Goal: Find specific page/section: Find specific page/section

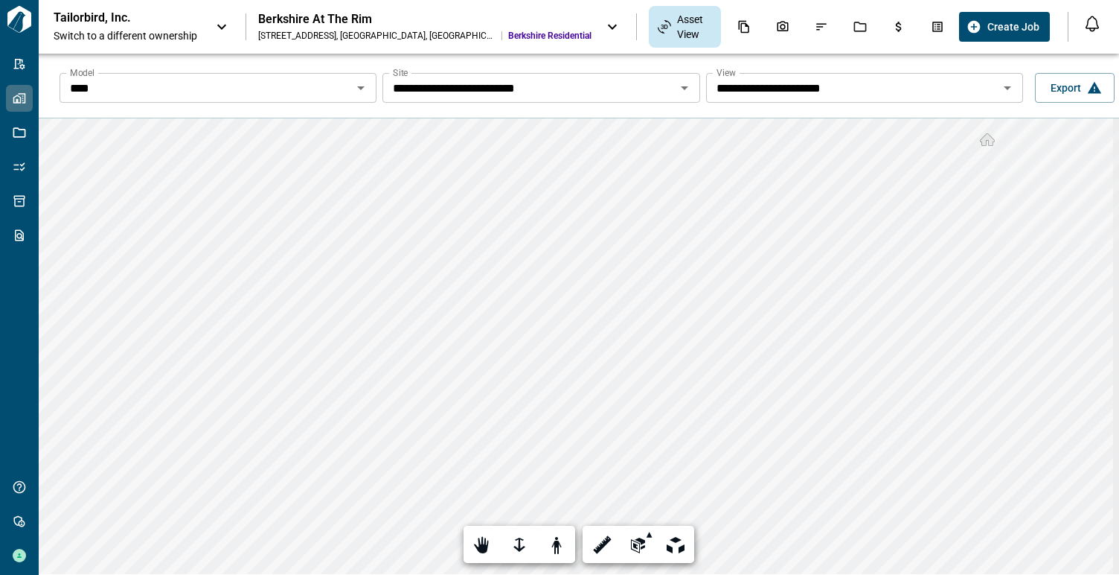
click at [230, 26] on icon at bounding box center [222, 27] width 18 height 18
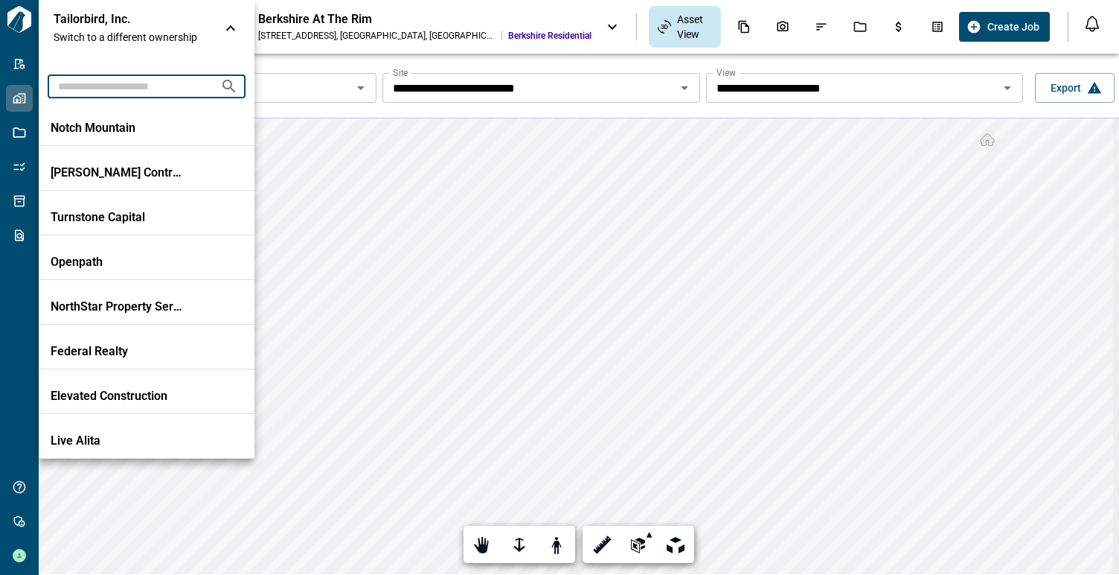
click at [125, 89] on input "text" at bounding box center [128, 86] width 161 height 28
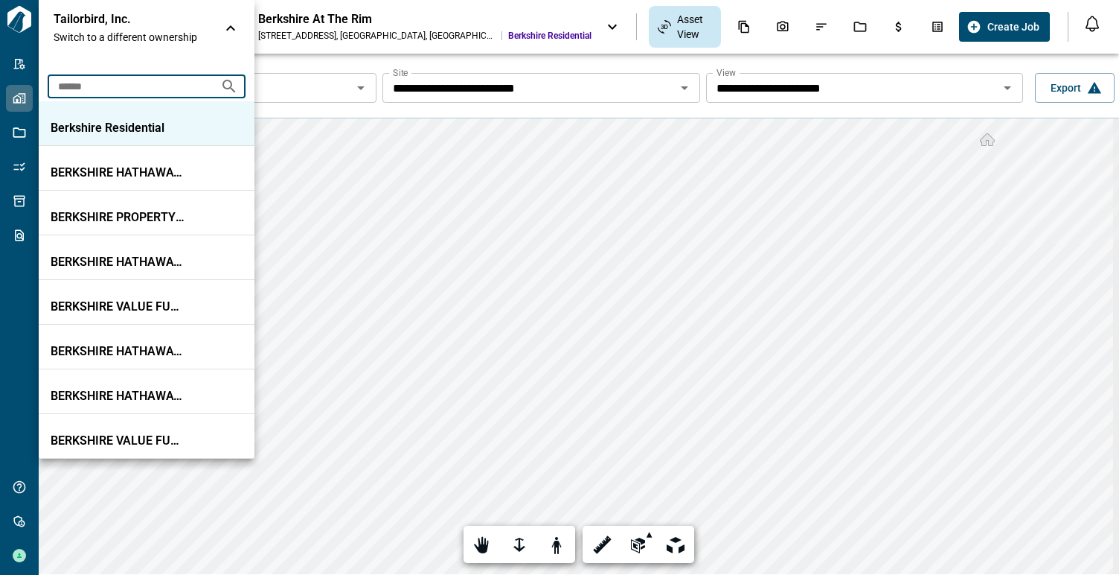
type input "******"
click at [117, 124] on p "Berkshire Residential" at bounding box center [118, 128] width 134 height 15
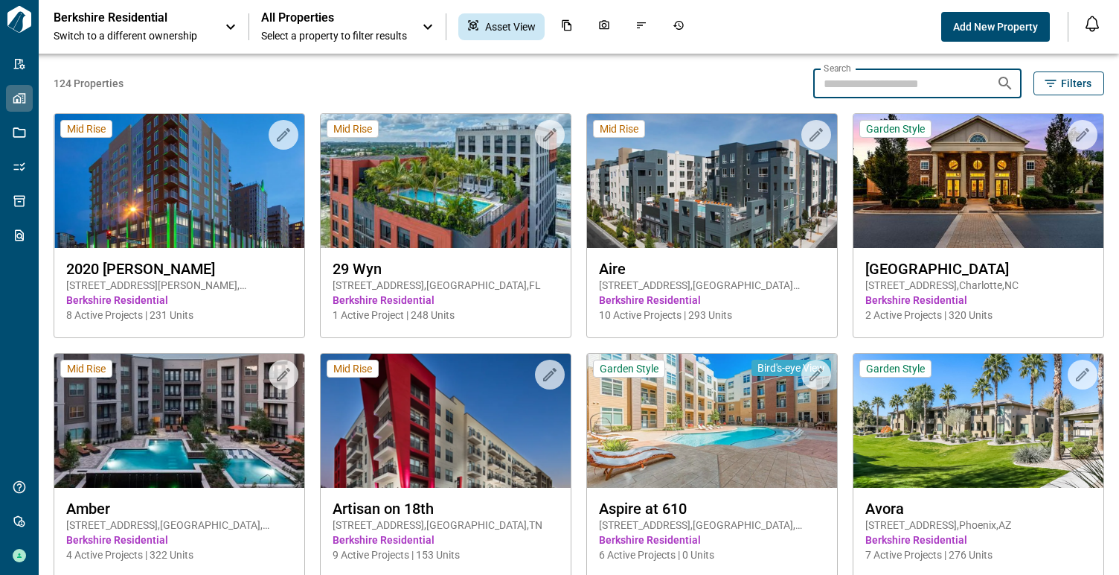
click at [856, 80] on input "Search" at bounding box center [898, 83] width 171 height 30
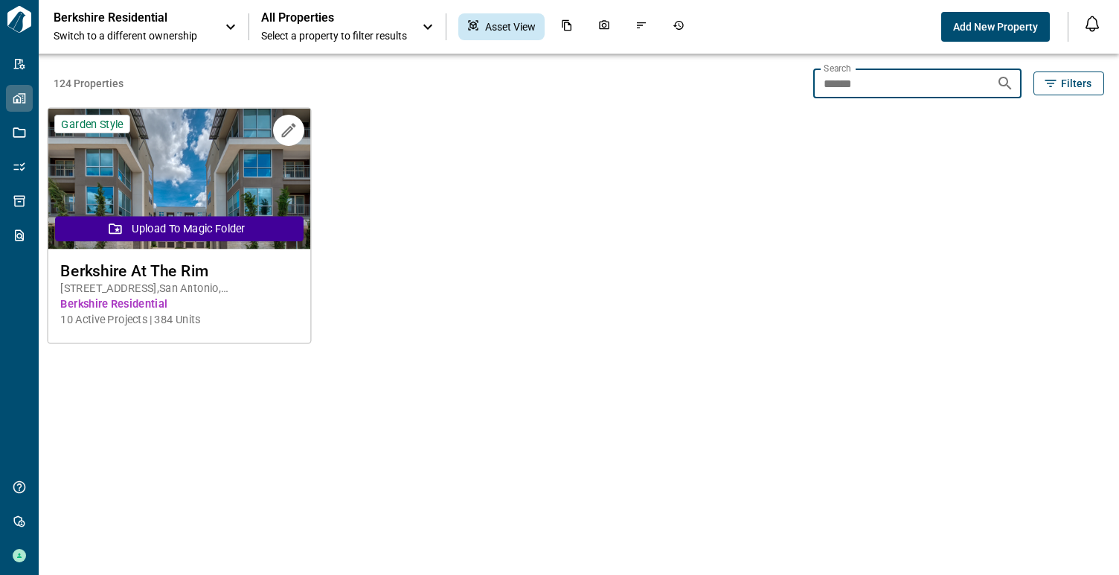
type input "******"
click at [264, 263] on span "Berkshire At The Rim" at bounding box center [178, 270] width 237 height 19
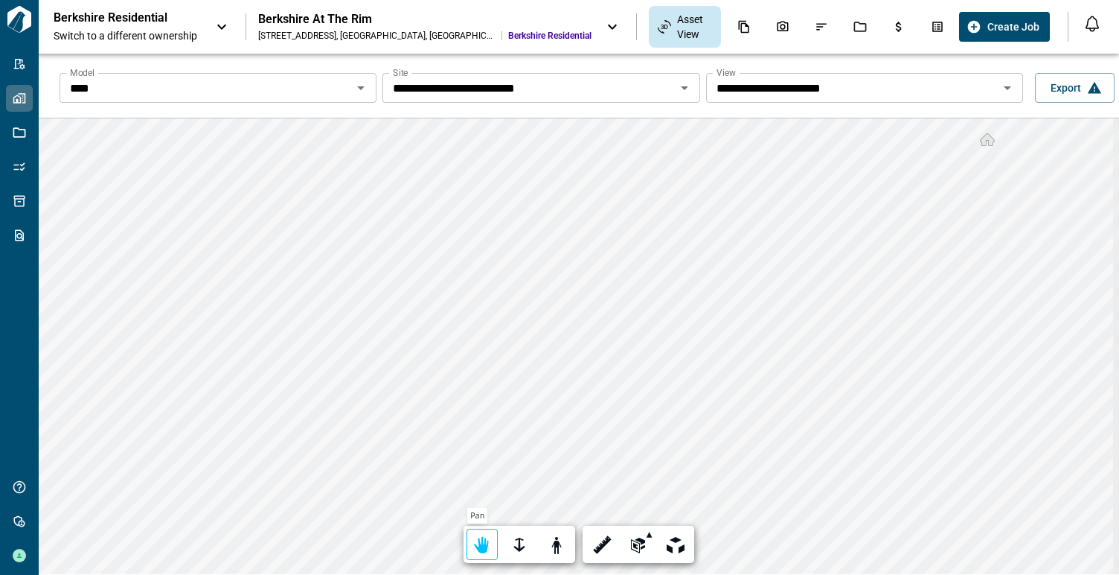
click at [475, 543] on div at bounding box center [482, 545] width 21 height 23
click at [1065, 86] on span "Export" at bounding box center [1066, 87] width 31 height 15
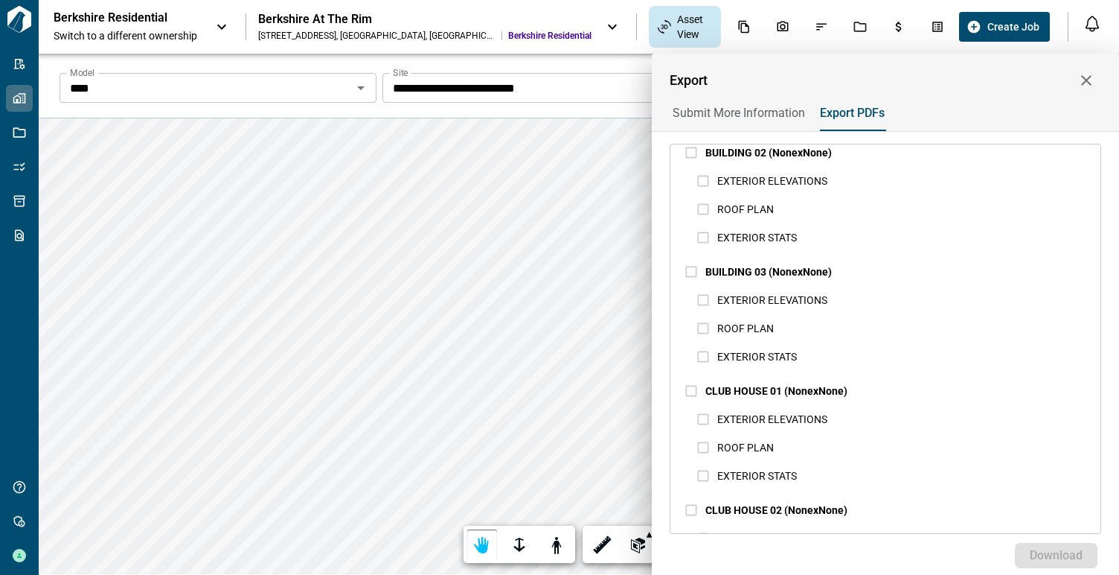
scroll to position [238, 0]
click at [1084, 79] on icon "button" at bounding box center [1087, 80] width 18 height 18
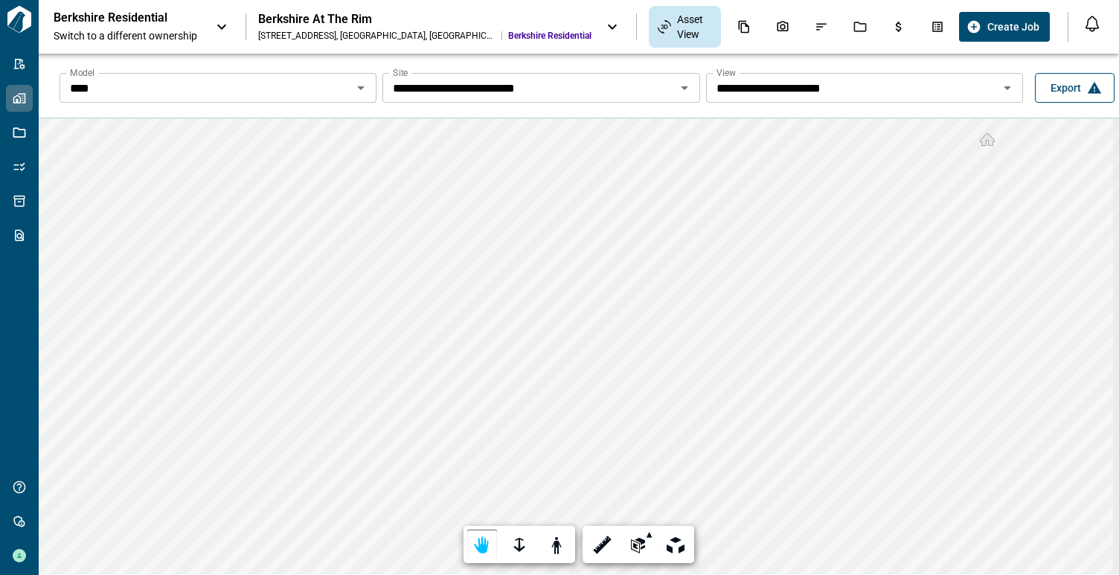
click at [1067, 95] on span "Export" at bounding box center [1066, 87] width 31 height 15
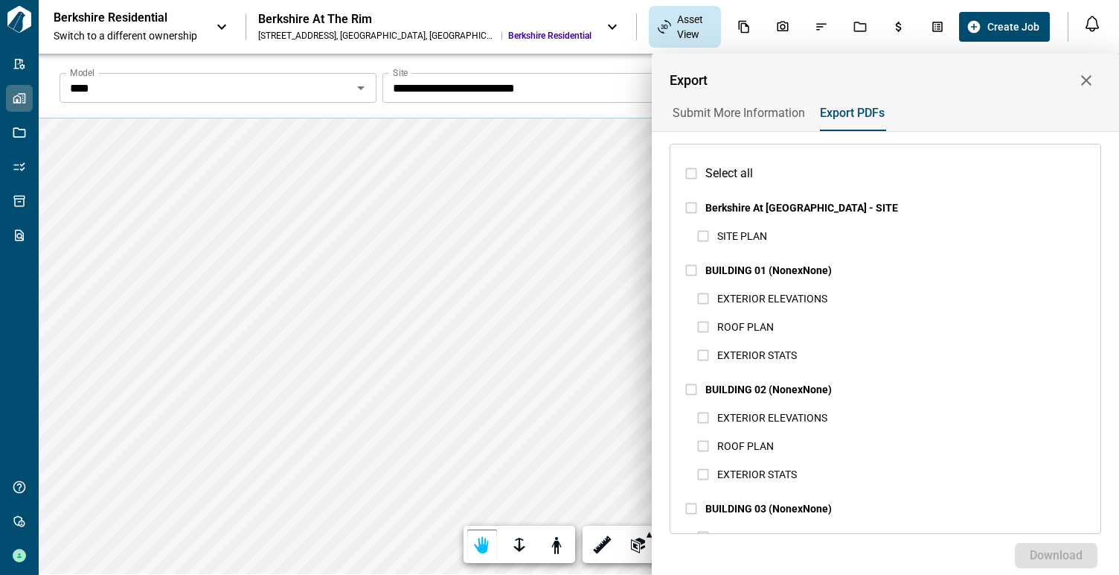
click at [746, 117] on span "Submit More Information" at bounding box center [739, 113] width 132 height 15
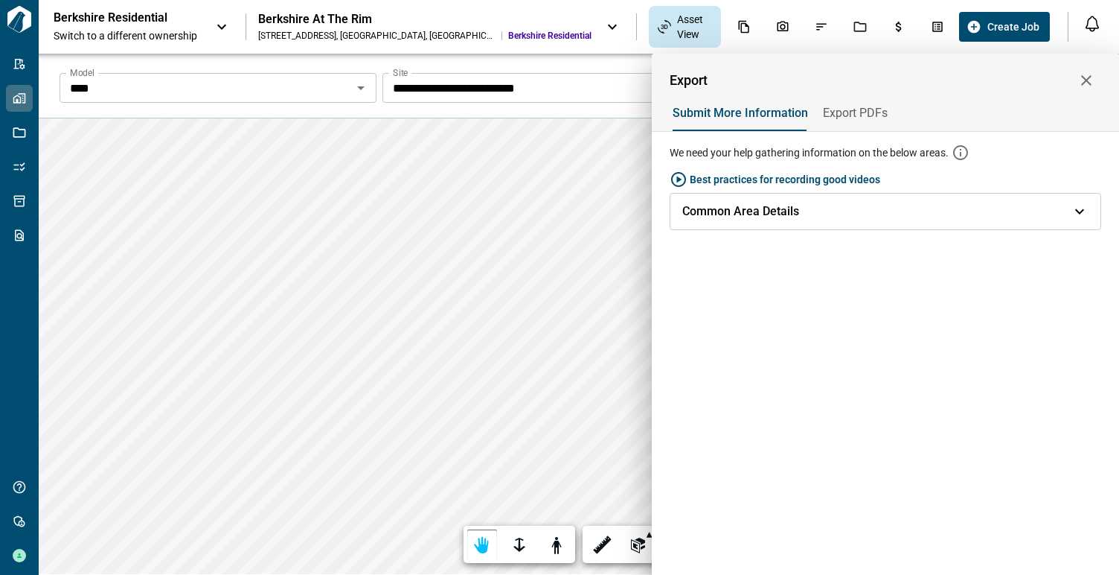
click at [758, 210] on span "Common Area Details" at bounding box center [740, 211] width 117 height 15
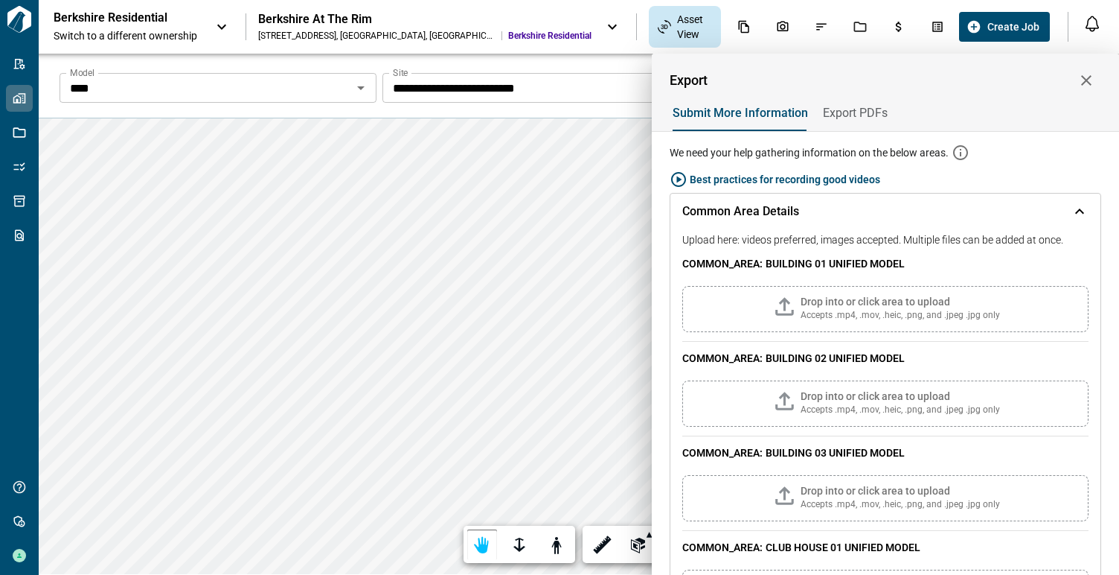
click at [758, 210] on span "Common Area Details" at bounding box center [740, 211] width 117 height 15
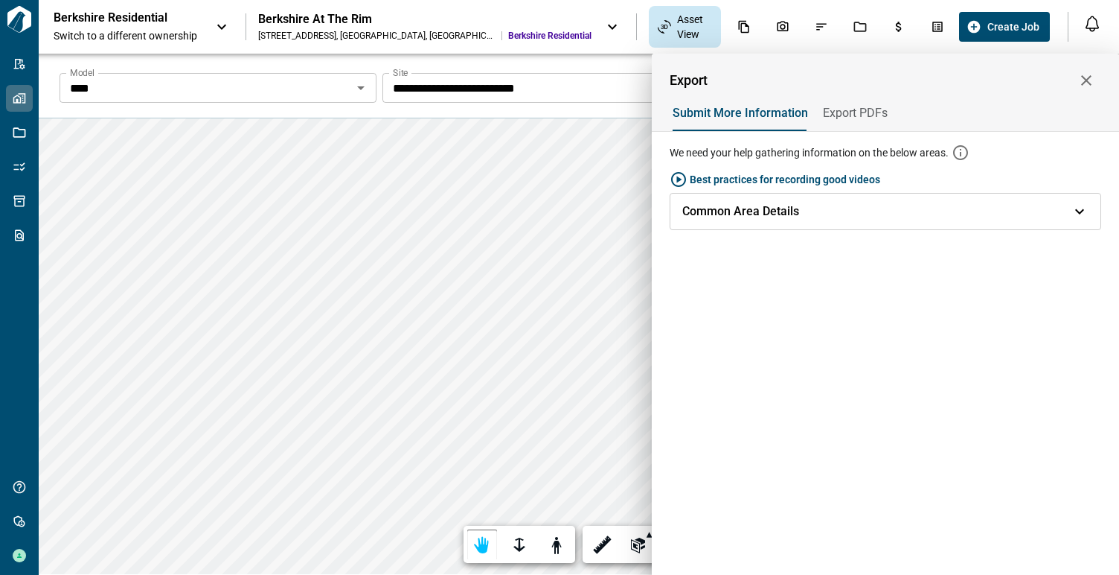
click at [850, 113] on span "Export PDFs" at bounding box center [855, 113] width 65 height 15
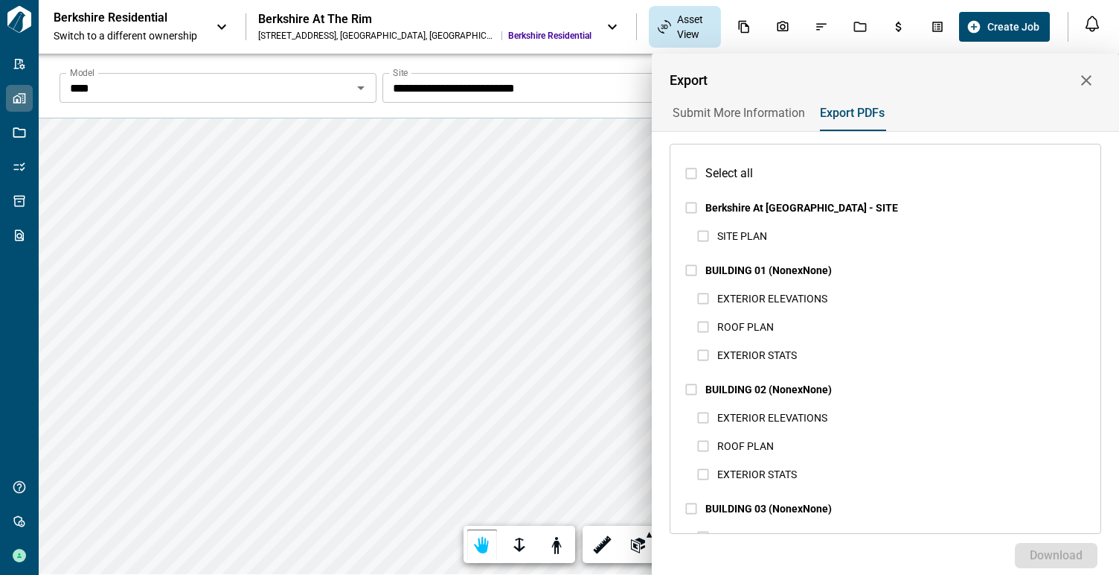
click at [1085, 82] on icon "button" at bounding box center [1086, 80] width 10 height 10
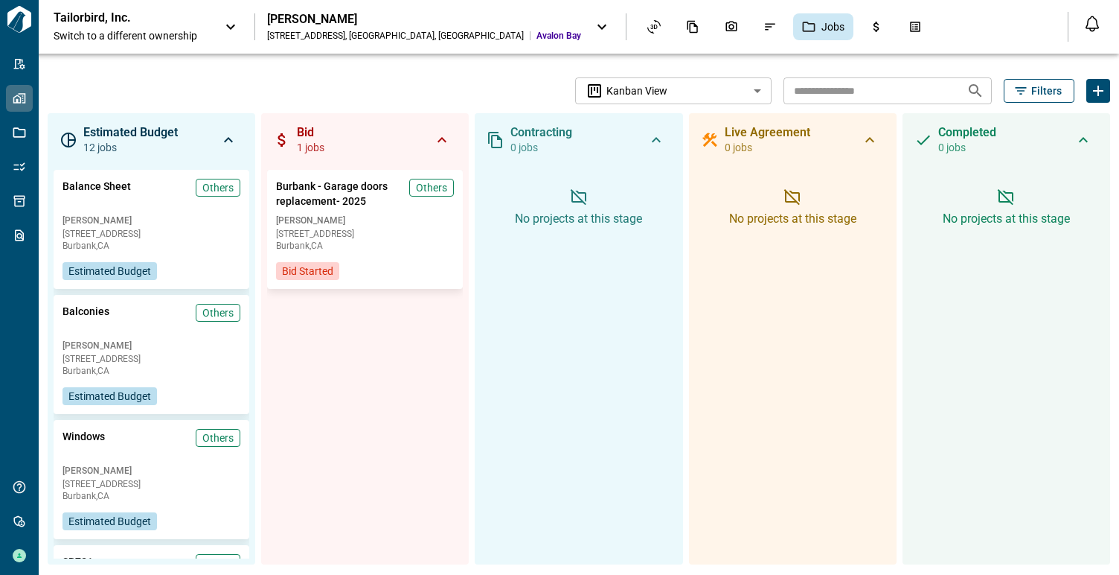
click at [229, 27] on icon at bounding box center [230, 27] width 9 height 5
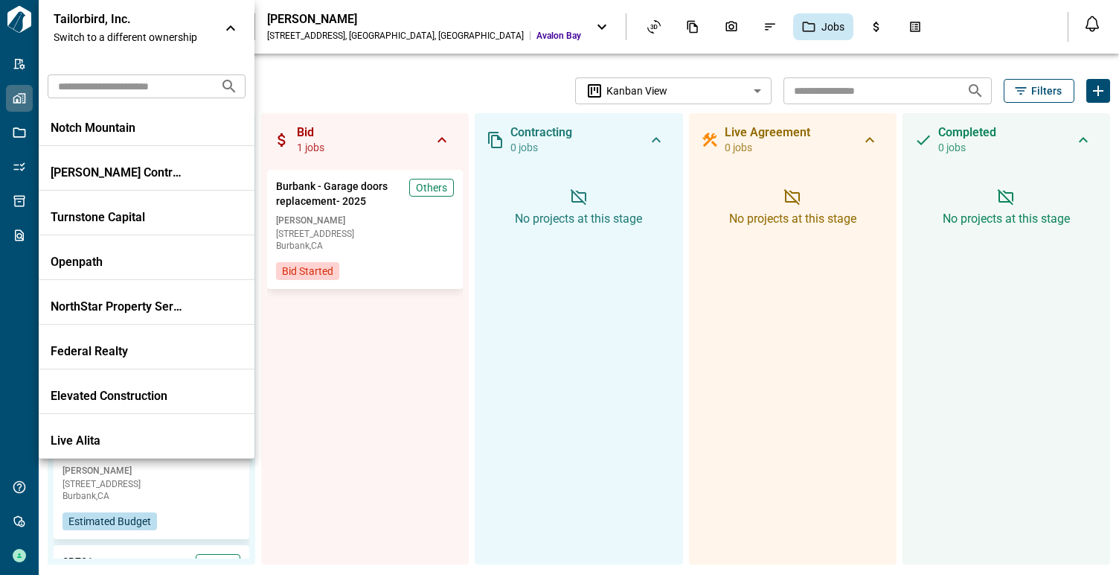
click at [227, 27] on icon at bounding box center [231, 28] width 18 height 18
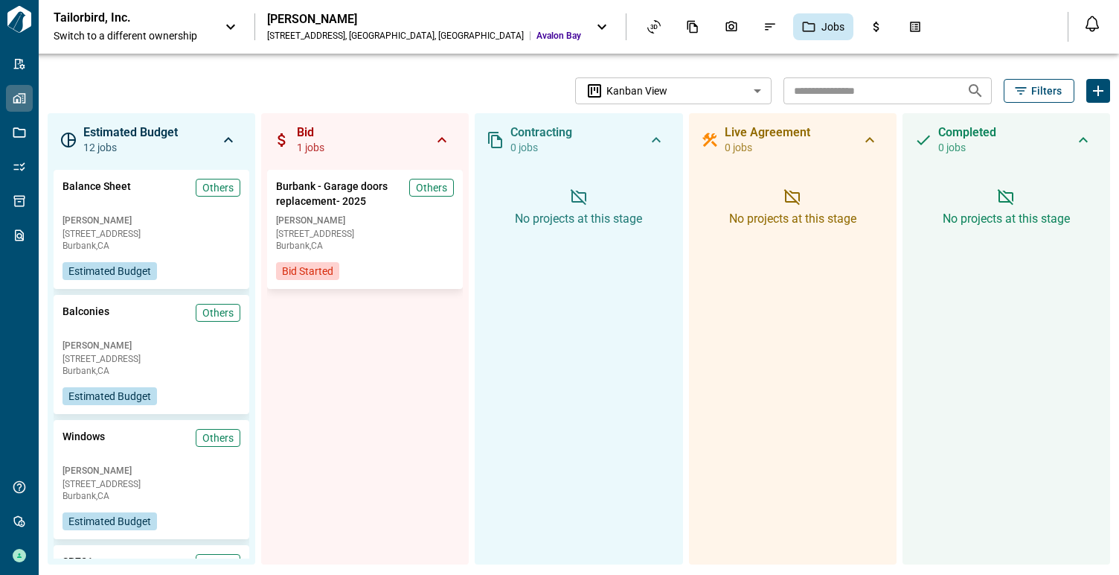
click at [229, 29] on icon at bounding box center [231, 27] width 18 height 18
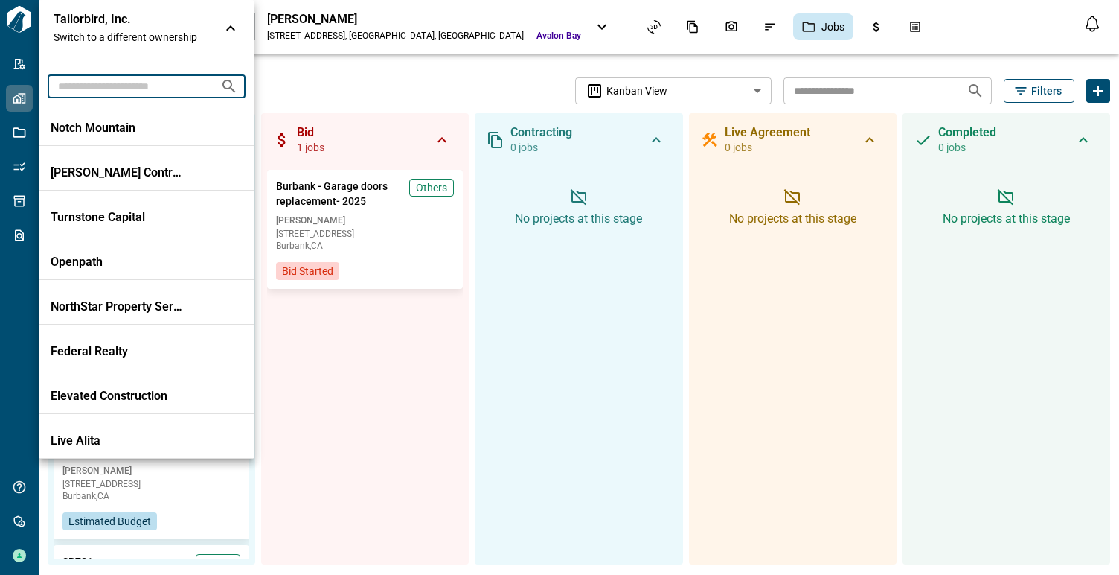
click at [155, 89] on input "text" at bounding box center [128, 86] width 161 height 28
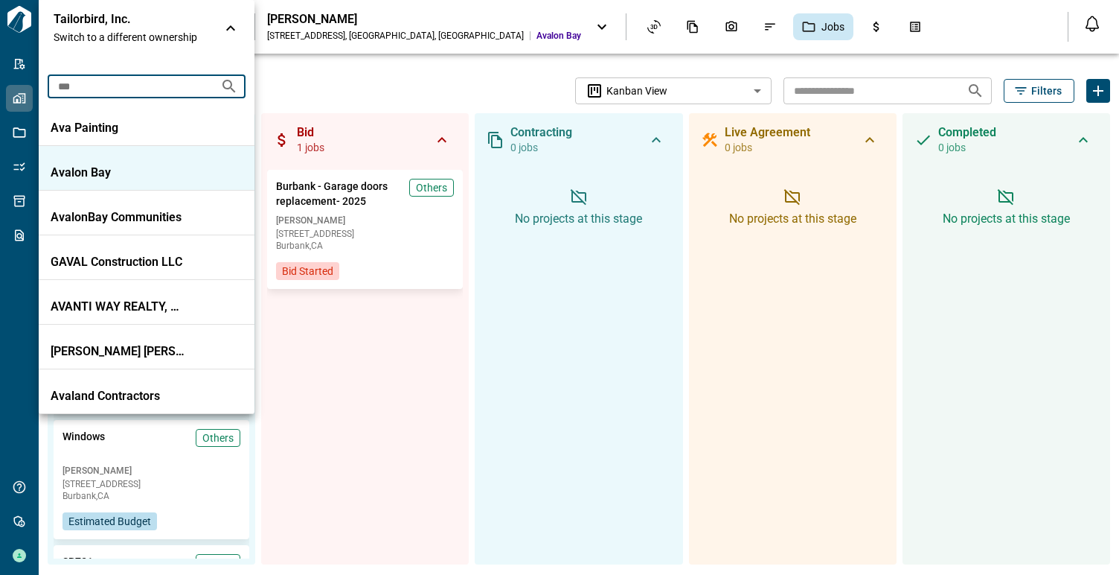
type input "***"
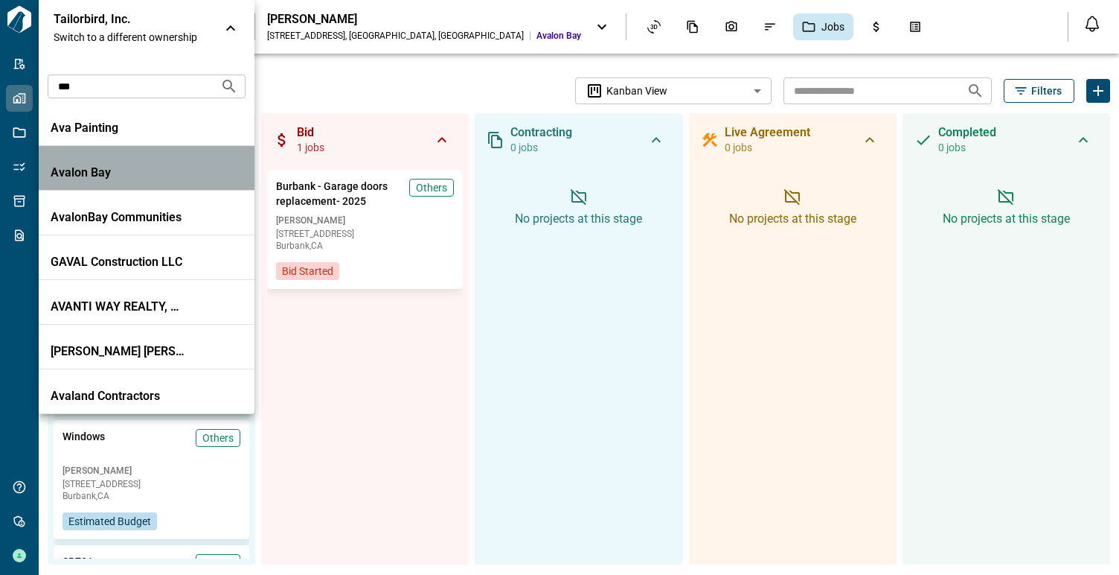
click at [114, 173] on p "Avalon Bay" at bounding box center [118, 172] width 134 height 15
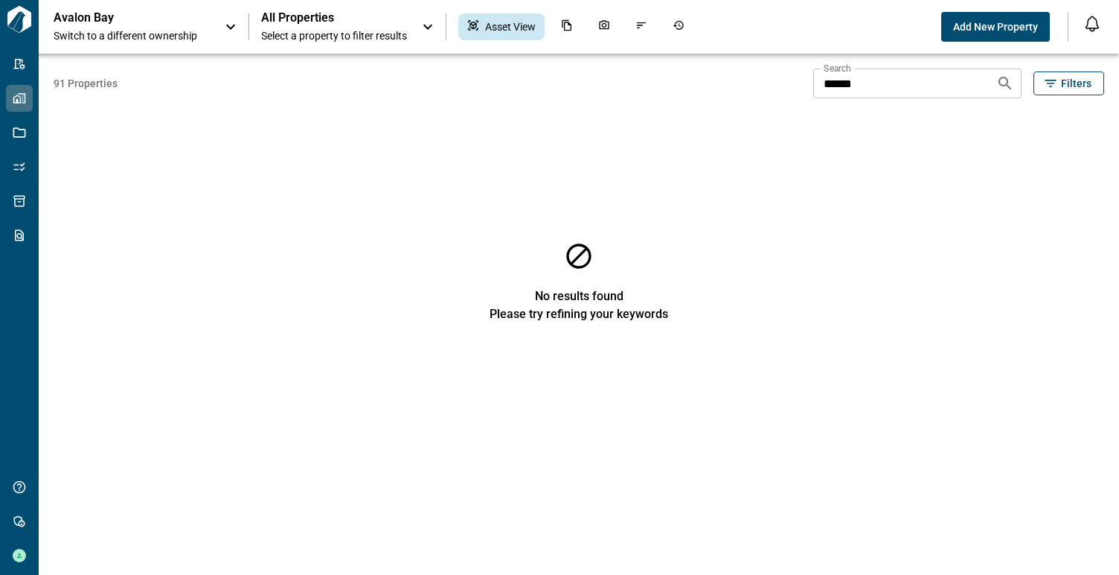
click at [327, 31] on span "Select a property to filter results" at bounding box center [334, 35] width 146 height 15
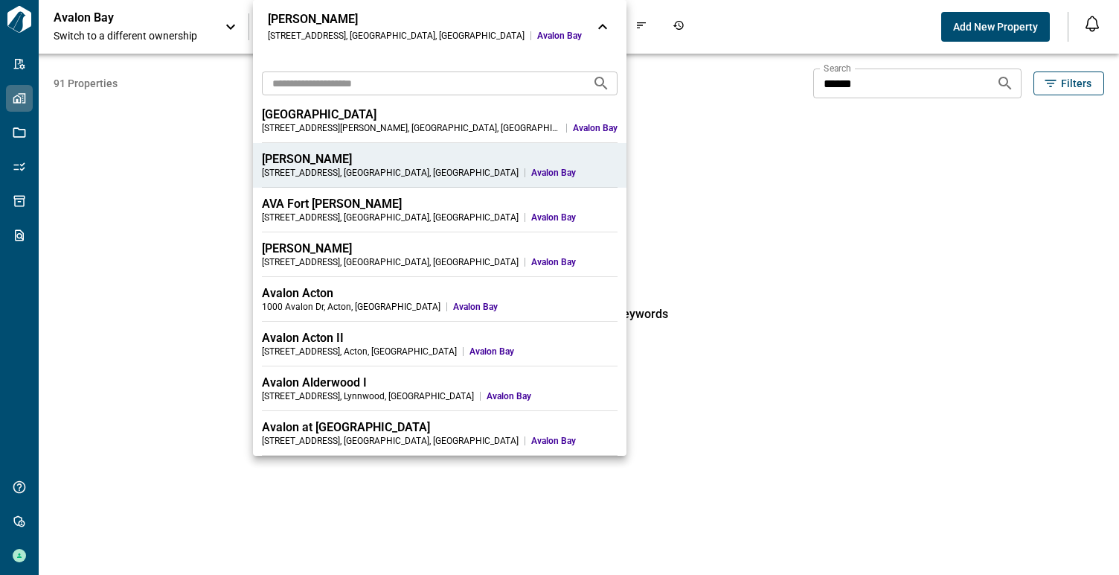
click at [292, 168] on div "401 N Pass Ave , Burbank , CA" at bounding box center [390, 173] width 257 height 12
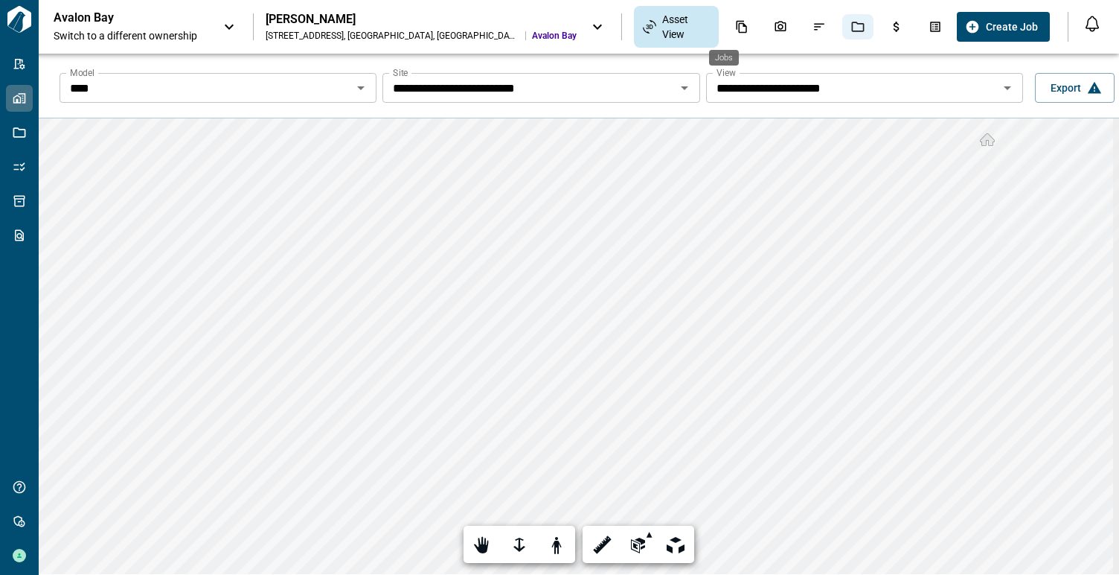
click at [851, 26] on icon "Jobs" at bounding box center [857, 27] width 13 height 10
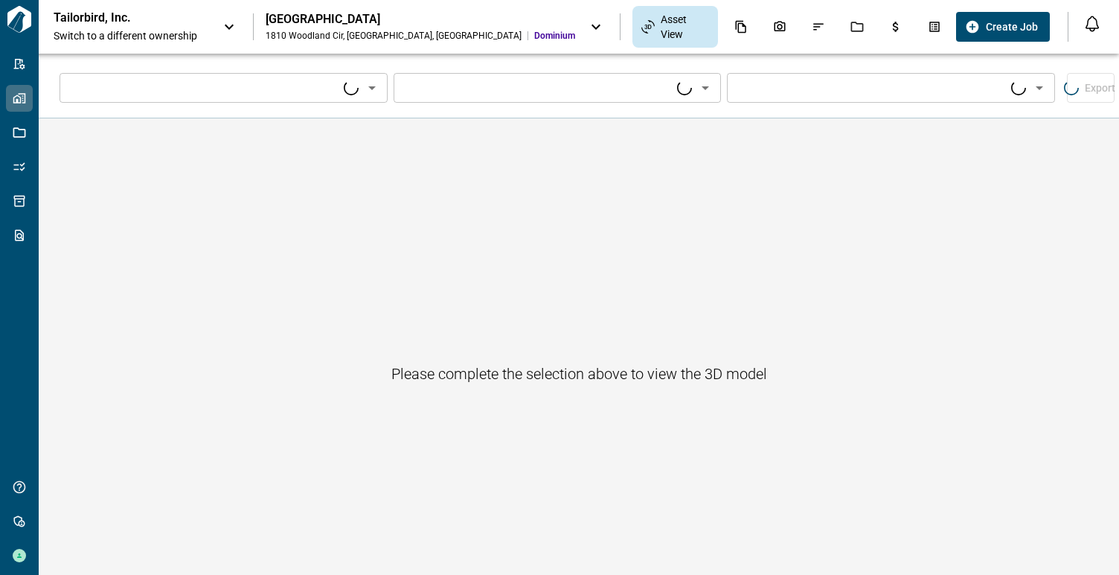
type input "****"
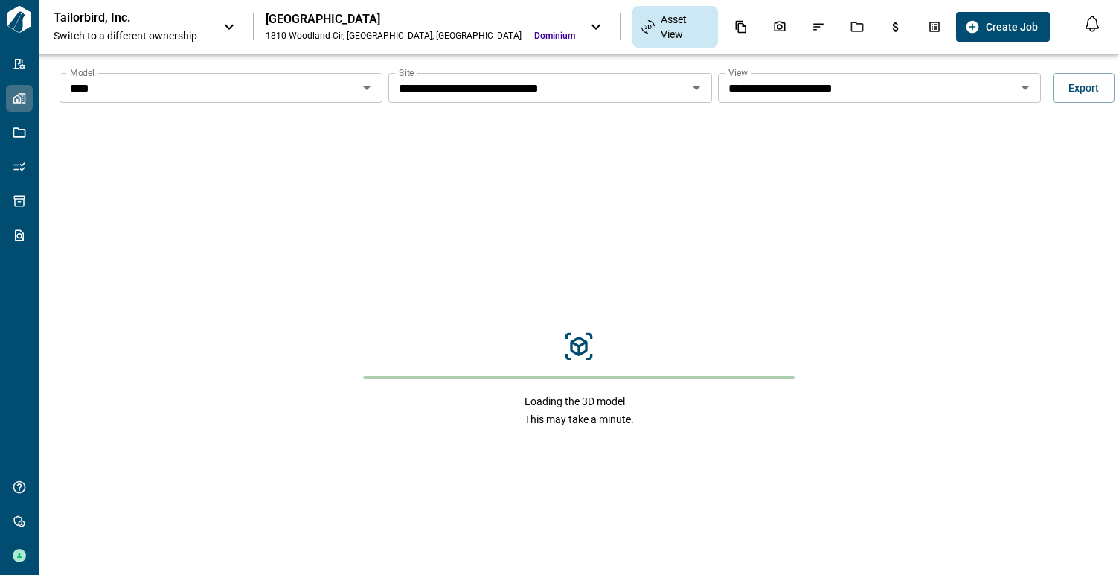
click at [228, 26] on icon at bounding box center [229, 27] width 9 height 5
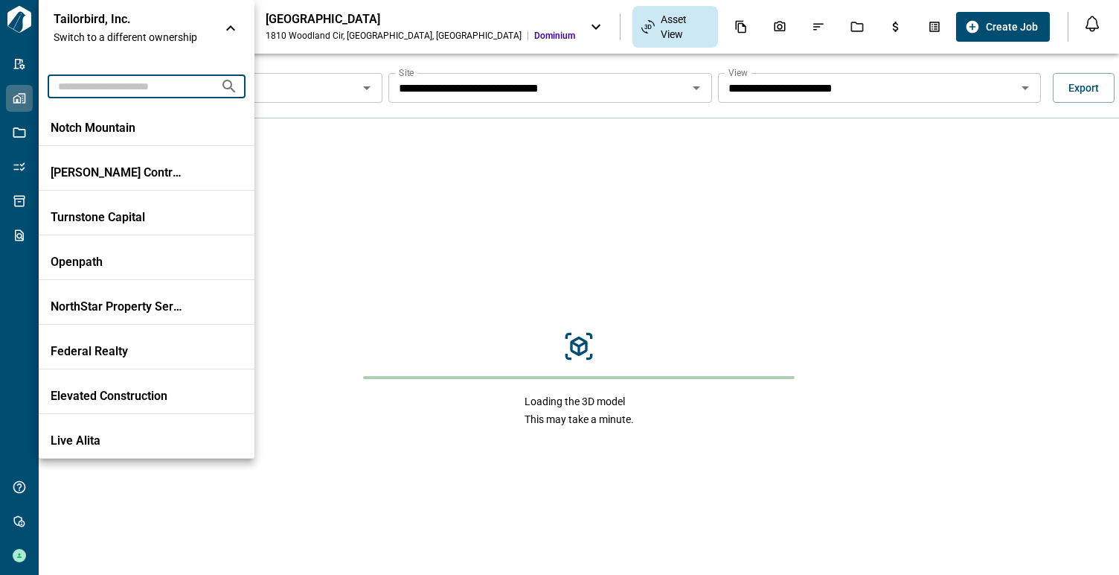
click at [151, 83] on input "text" at bounding box center [128, 86] width 161 height 28
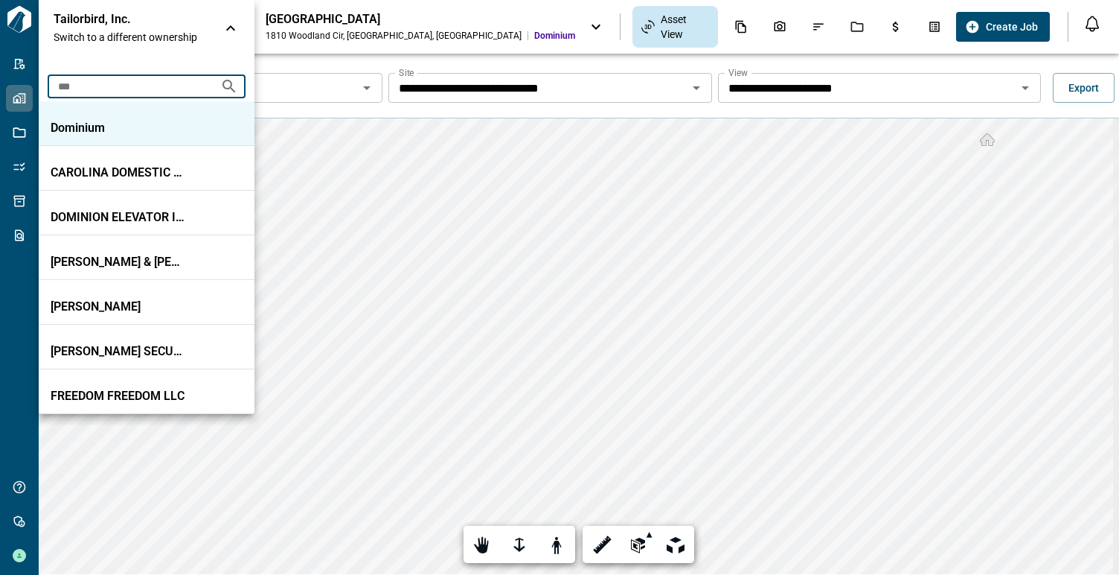
type input "***"
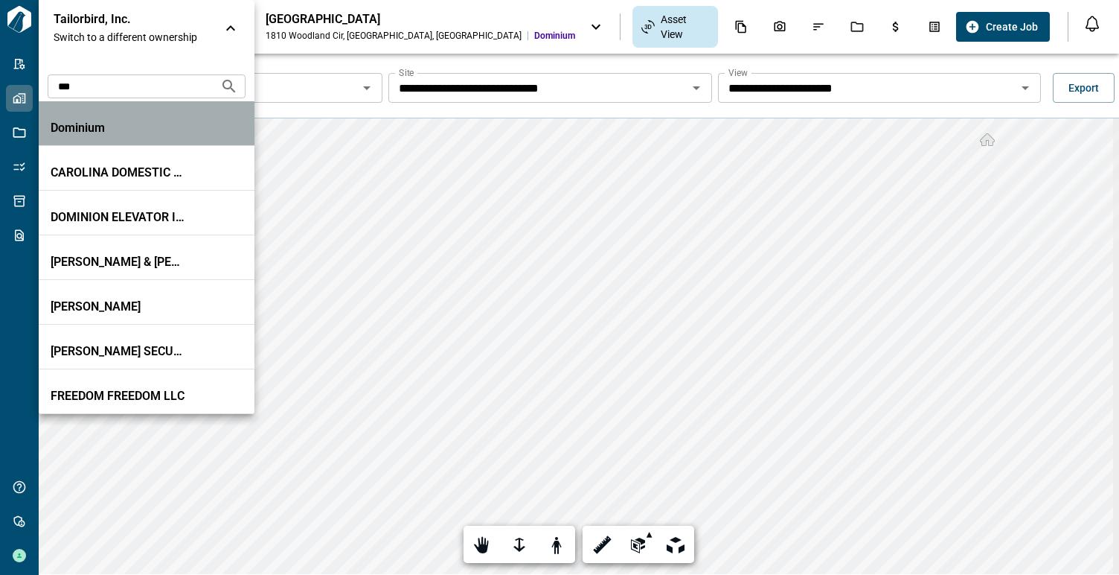
click at [129, 115] on li "Dominium" at bounding box center [147, 123] width 216 height 45
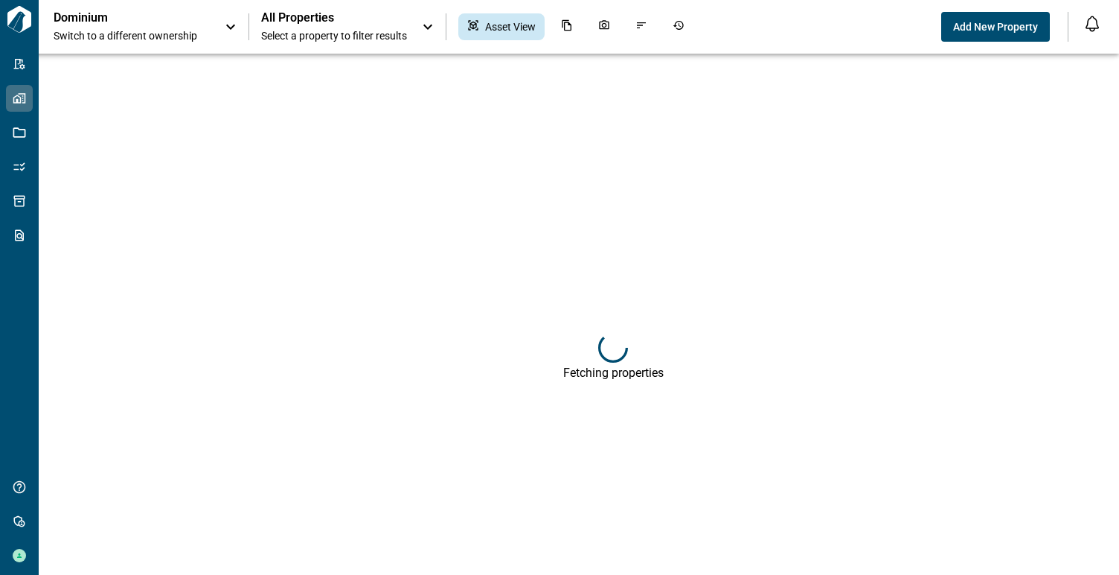
click at [340, 27] on div "All Properties Select a property to filter results" at bounding box center [334, 26] width 146 height 33
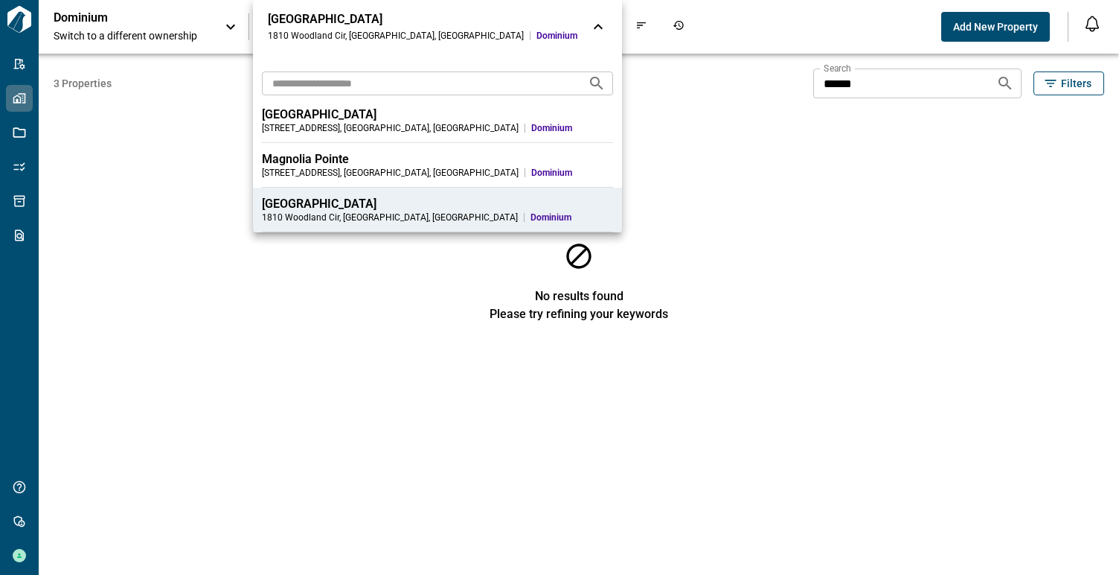
click at [313, 211] on div "[STREET_ADDRESS]" at bounding box center [390, 217] width 256 height 12
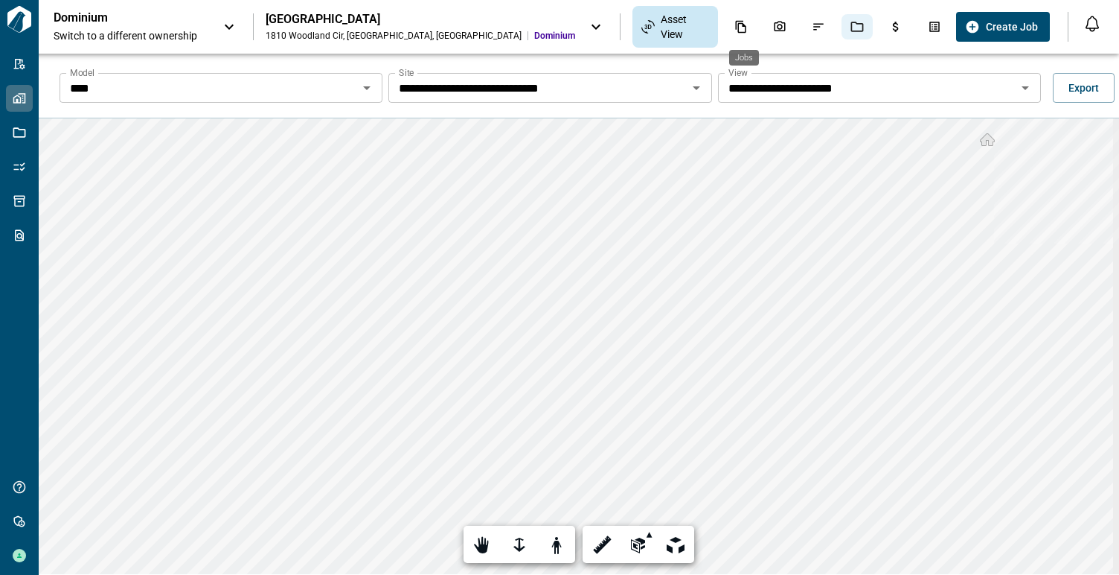
click at [851, 28] on icon "Jobs" at bounding box center [857, 26] width 13 height 13
